Goal: Task Accomplishment & Management: Manage account settings

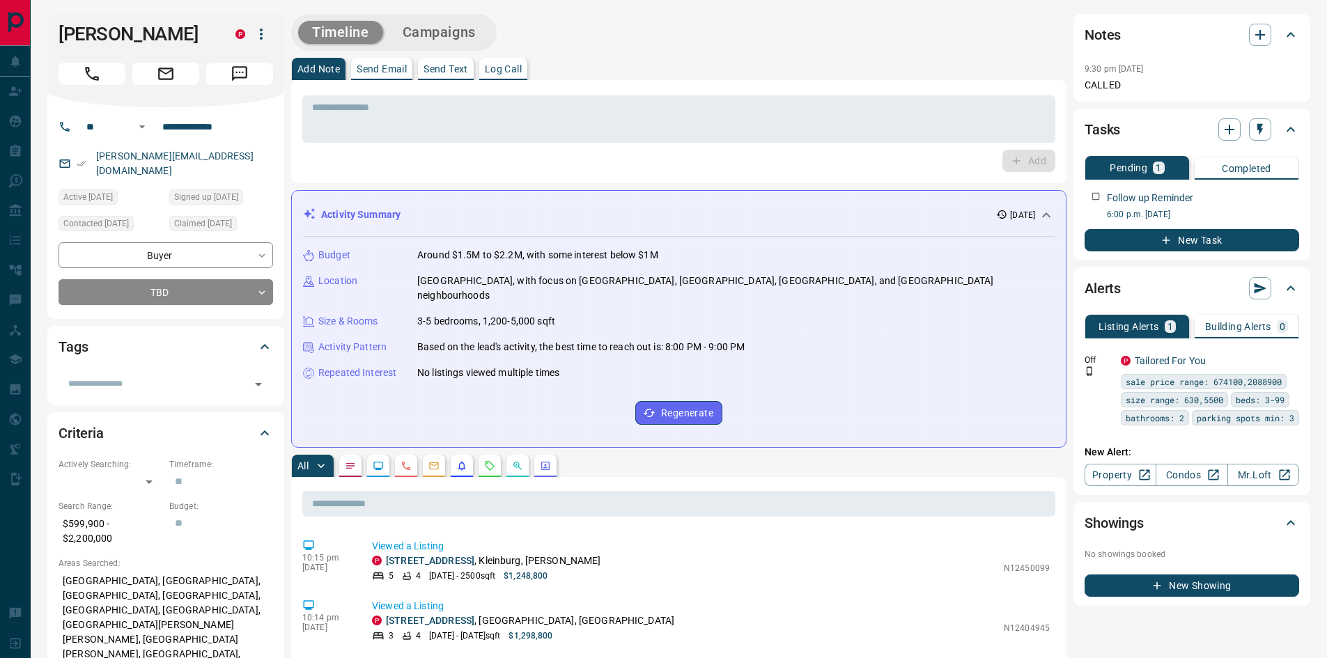
click at [1186, 235] on button "New Task" at bounding box center [1192, 240] width 215 height 22
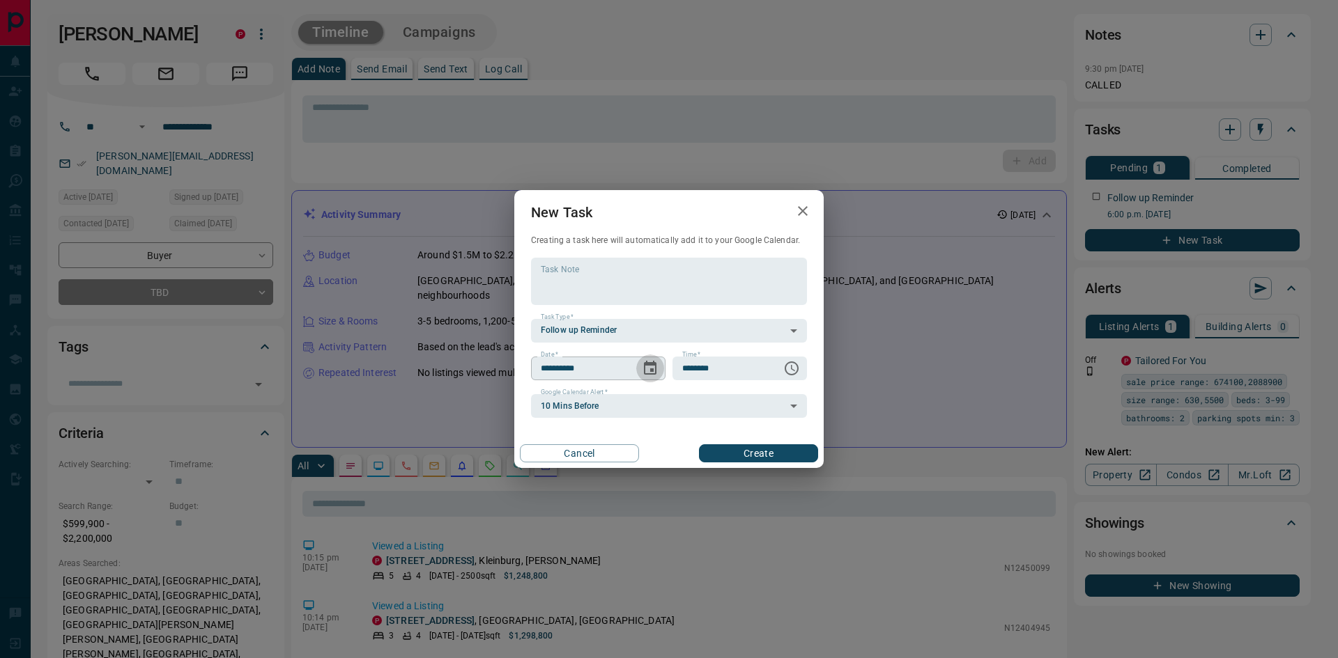
click at [649, 369] on icon "Choose date, selected date is Oct 14, 2025" at bounding box center [650, 368] width 17 height 17
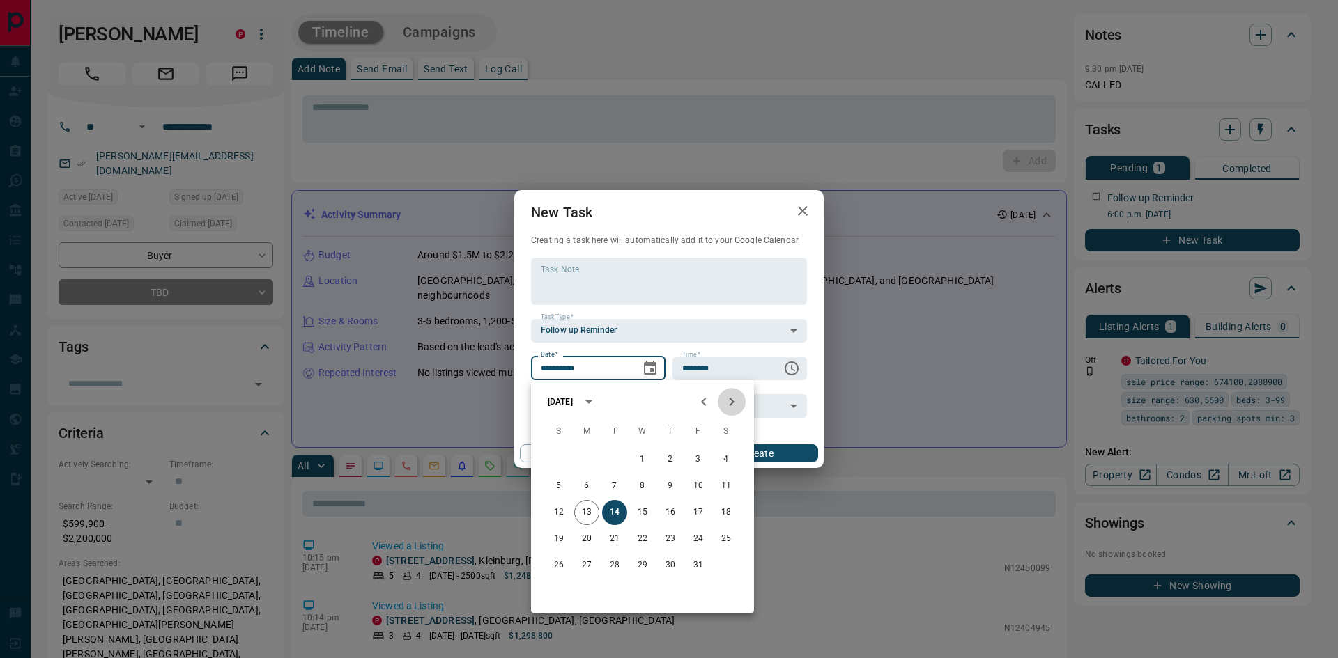
click at [728, 407] on icon "Next month" at bounding box center [731, 402] width 17 height 17
click at [585, 488] on button "3" at bounding box center [586, 486] width 25 height 25
type input "**********"
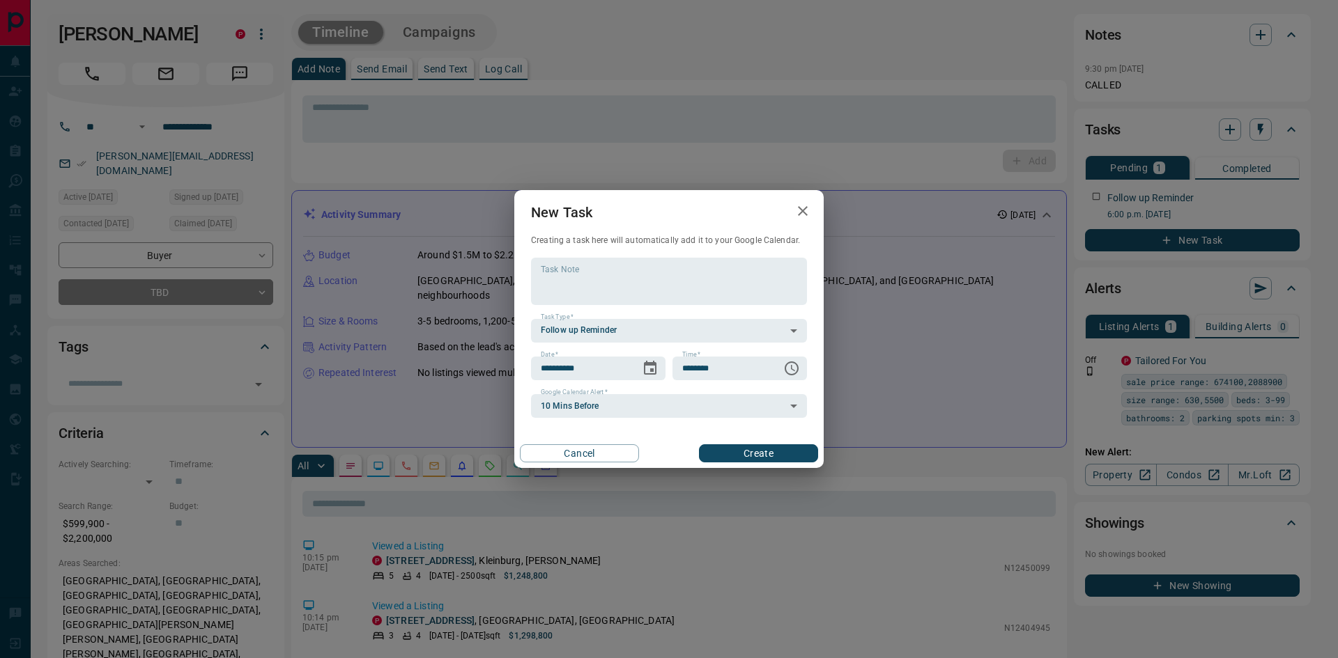
click at [775, 456] on button "Create" at bounding box center [758, 453] width 119 height 18
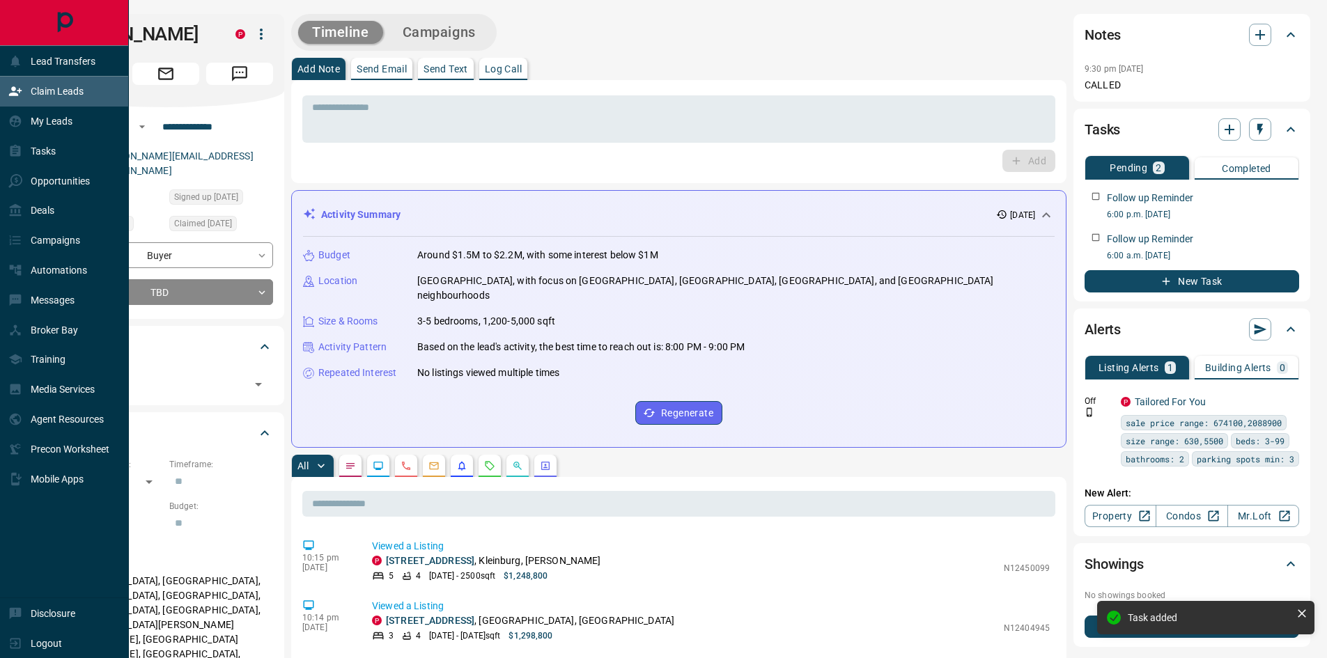
click at [22, 91] on div "Claim Leads" at bounding box center [45, 91] width 75 height 23
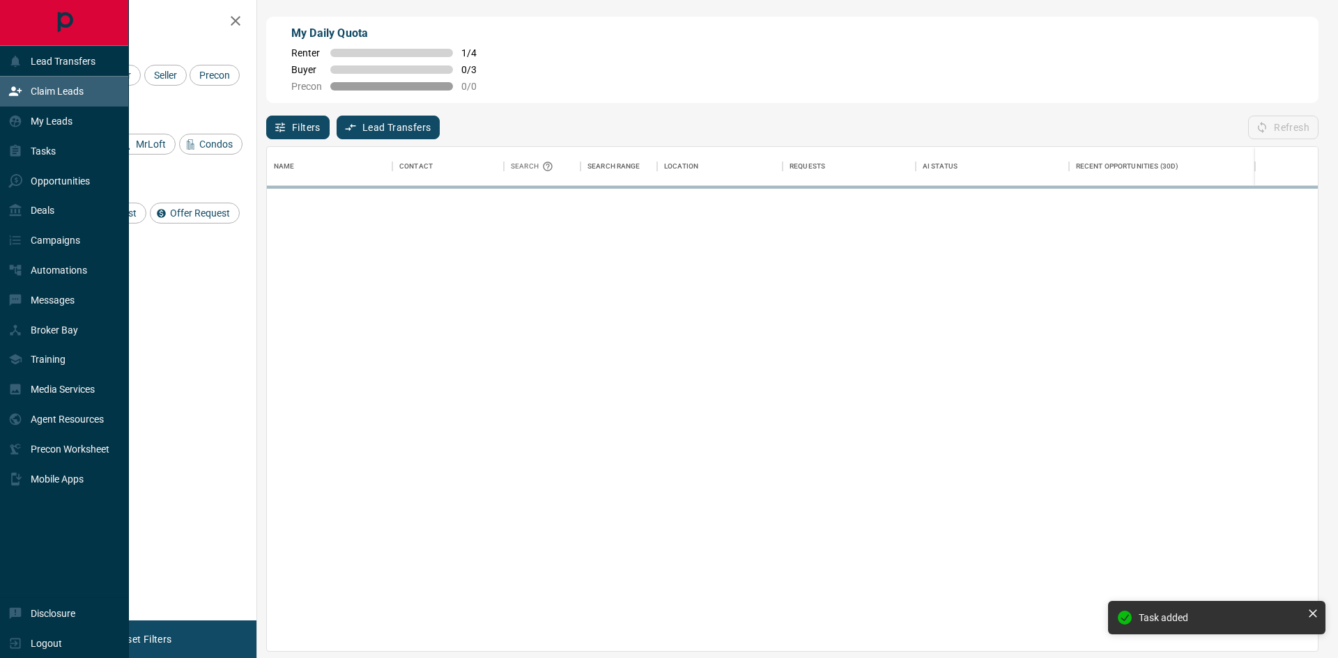
scroll to position [494, 1040]
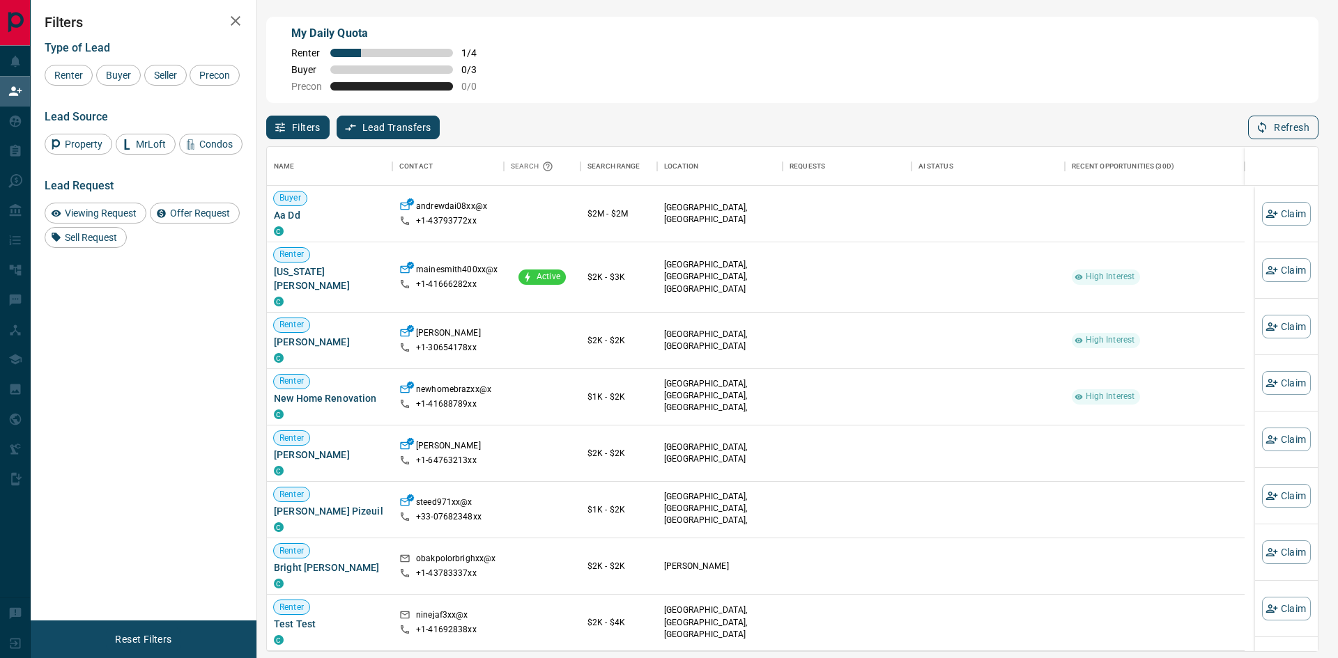
click at [1262, 138] on button "Refresh" at bounding box center [1283, 128] width 70 height 24
click at [1270, 132] on button "Refresh" at bounding box center [1283, 128] width 70 height 24
click at [1287, 127] on button "Refresh" at bounding box center [1283, 128] width 70 height 24
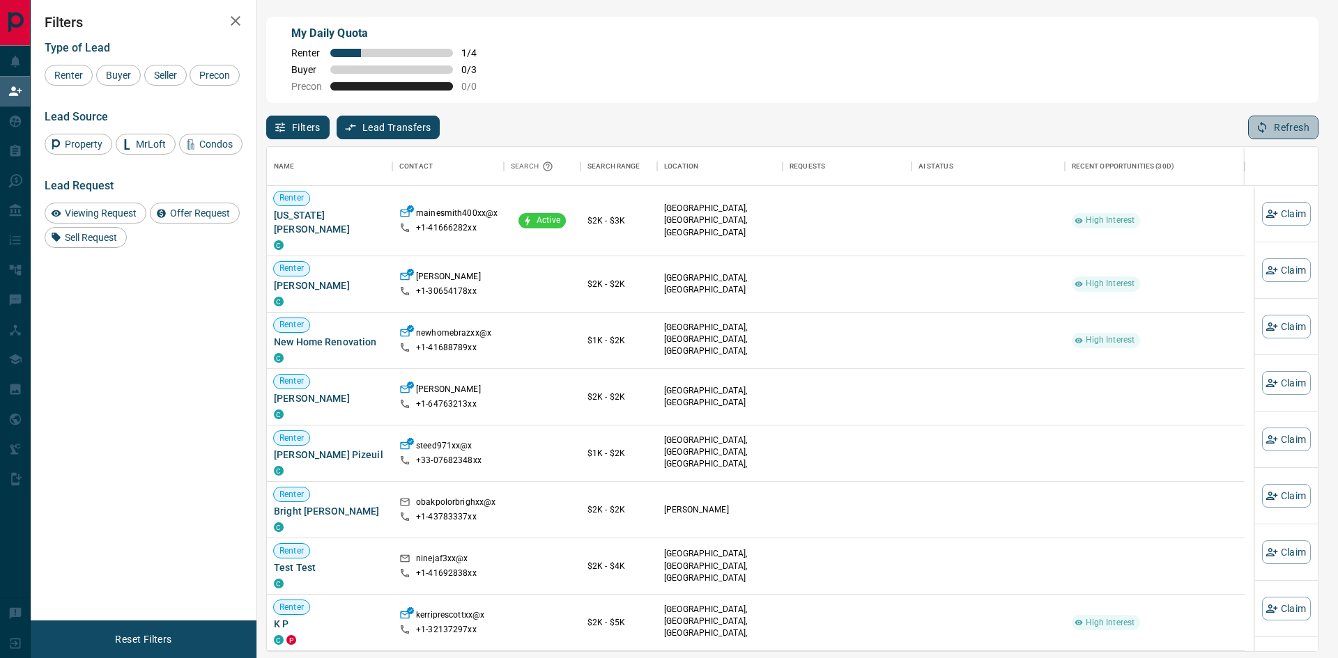
click at [1282, 126] on button "Refresh" at bounding box center [1283, 128] width 70 height 24
click at [1292, 124] on button "Refresh" at bounding box center [1283, 128] width 70 height 24
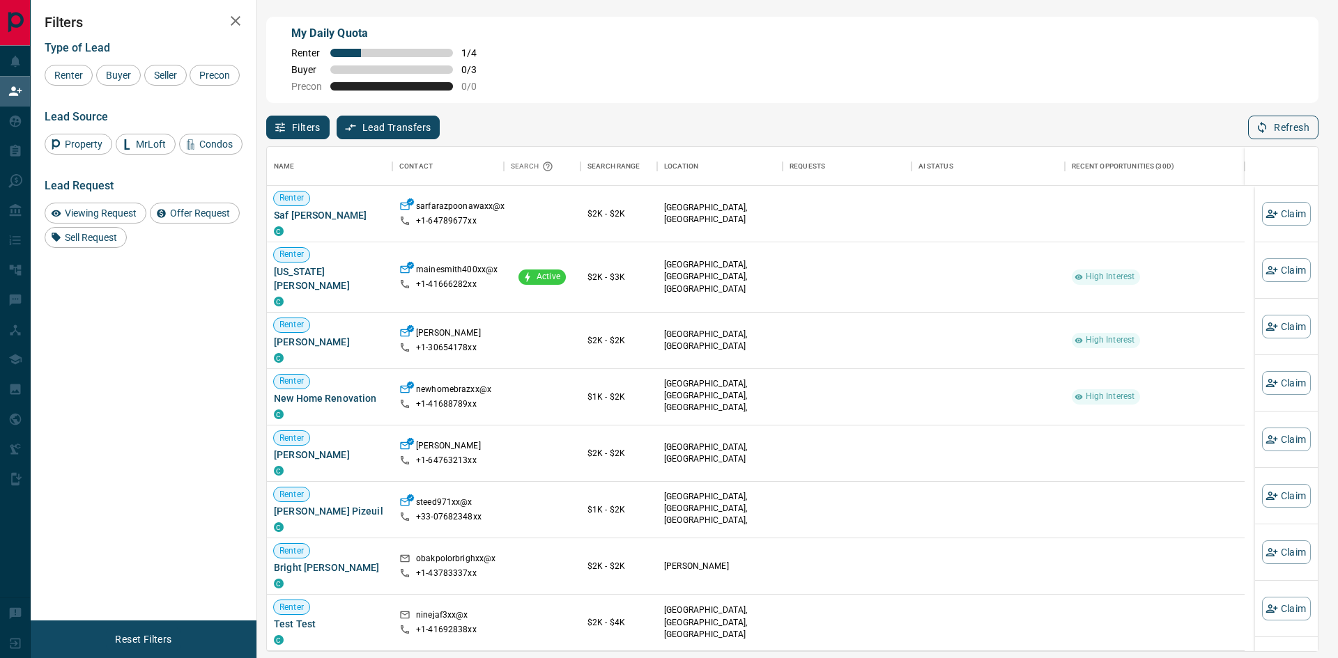
click at [1284, 127] on button "Refresh" at bounding box center [1283, 128] width 70 height 24
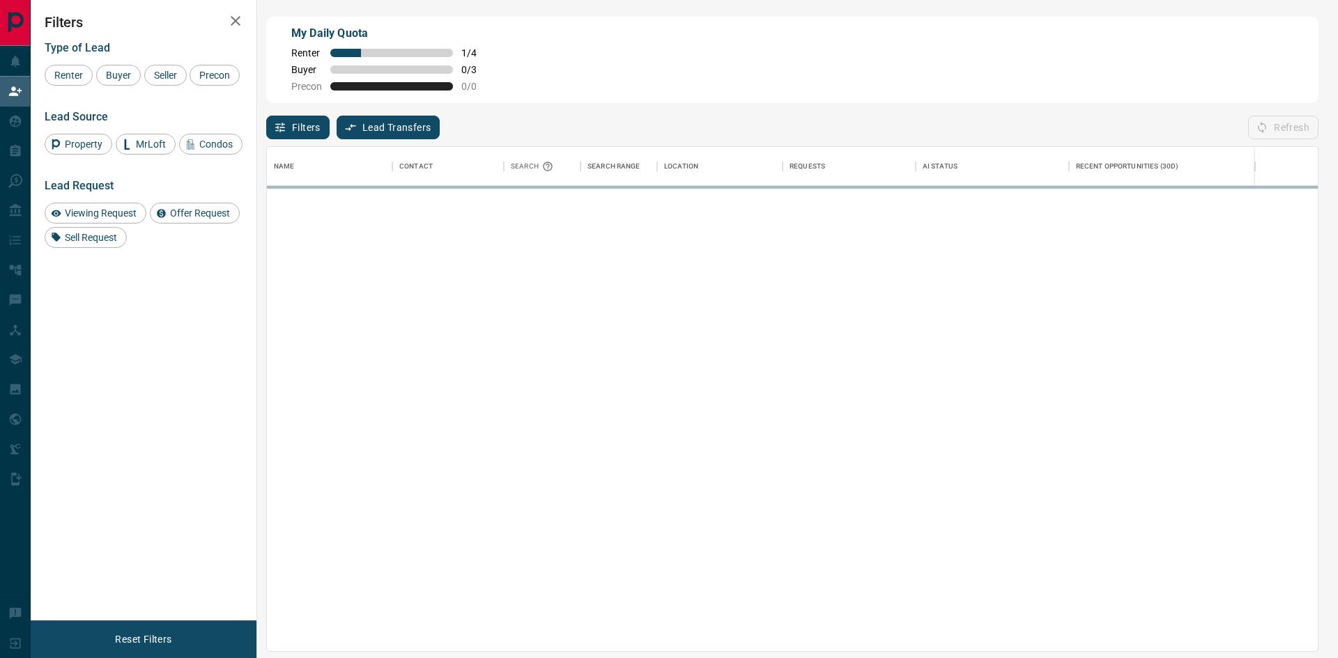
scroll to position [11, 11]
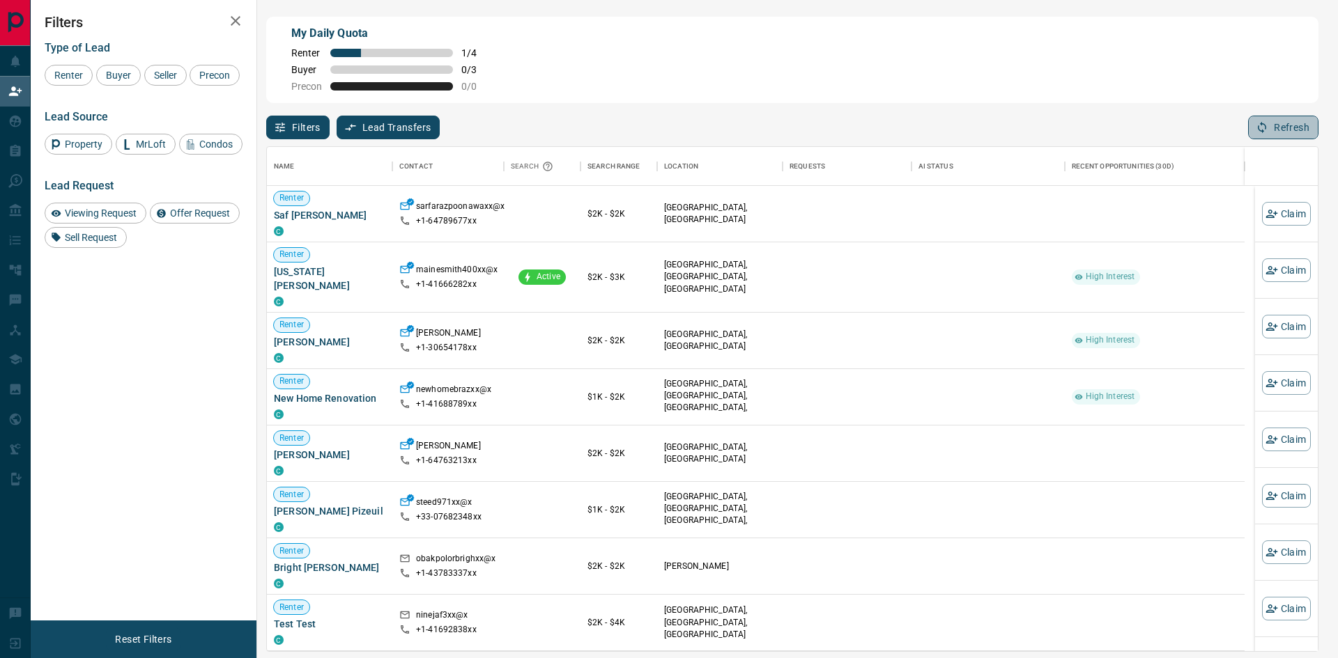
click at [1275, 133] on button "Refresh" at bounding box center [1283, 128] width 70 height 24
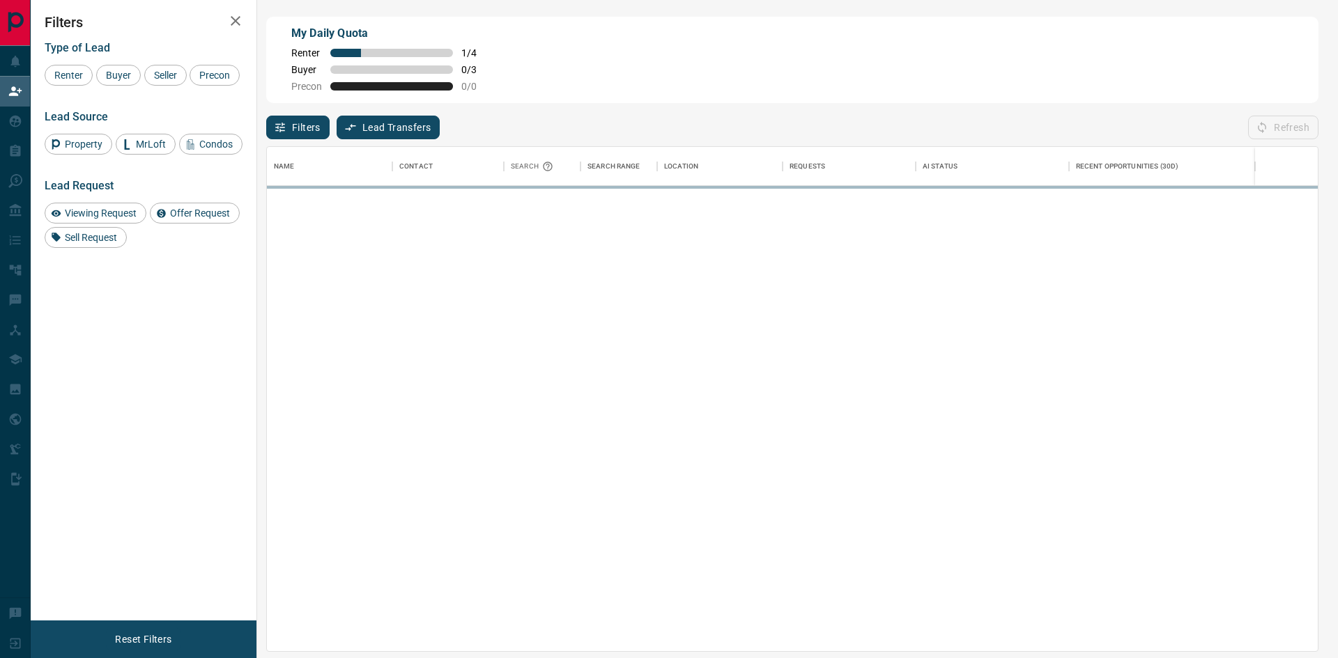
scroll to position [494, 1040]
